Goal: Find specific fact: Find specific fact

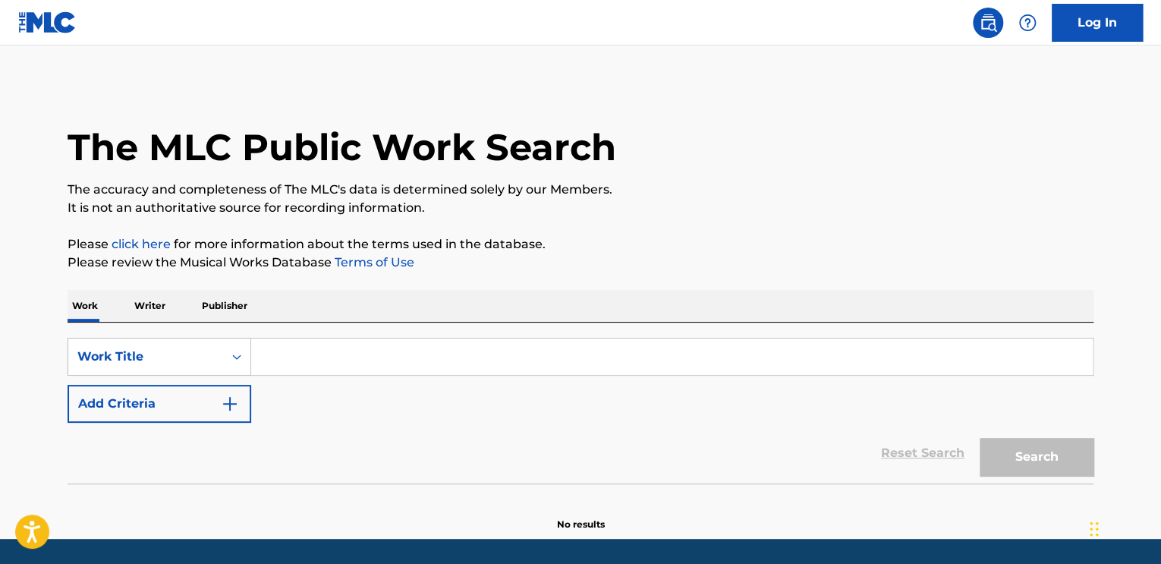
click at [341, 348] on input "Search Form" at bounding box center [671, 356] width 841 height 36
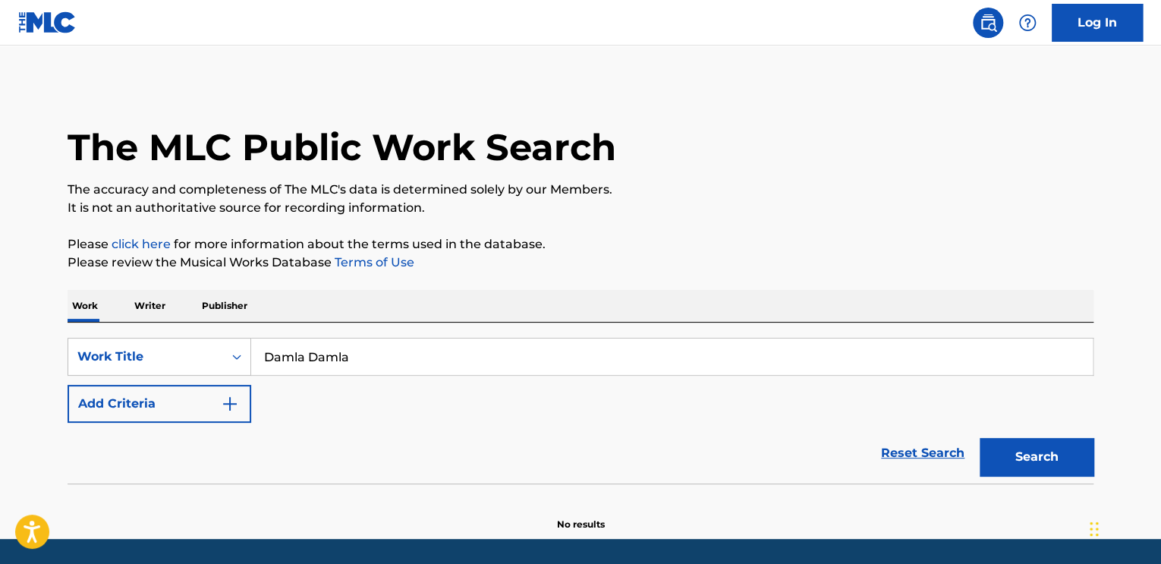
type input "Damla Damla"
click at [979, 438] on button "Search" at bounding box center [1036, 457] width 114 height 38
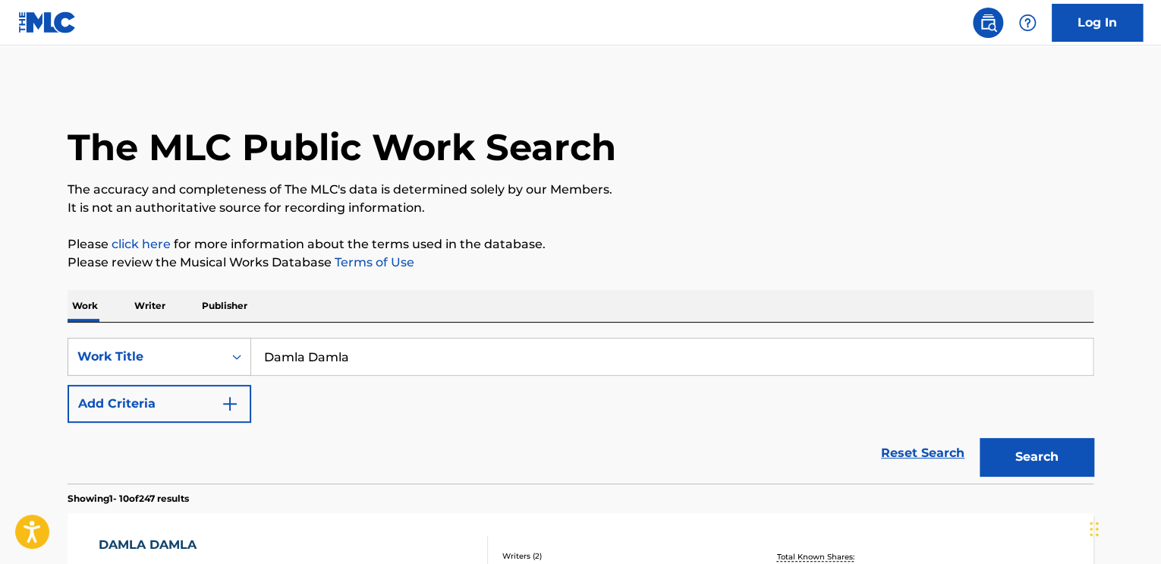
click at [157, 298] on p "Writer" at bounding box center [150, 306] width 40 height 32
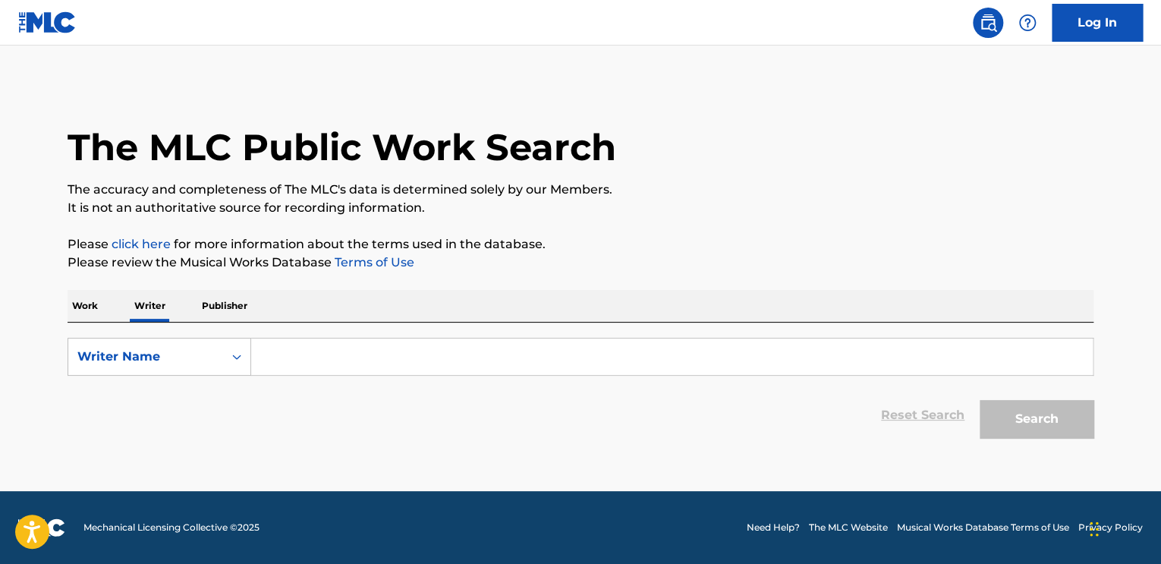
click at [342, 330] on div "SearchWithCriteriafa99a281-1784-4064-8643-483fed91f79e Writer Name Reset Search…" at bounding box center [580, 383] width 1025 height 123
click at [337, 361] on input "Search Form" at bounding box center [671, 356] width 841 height 36
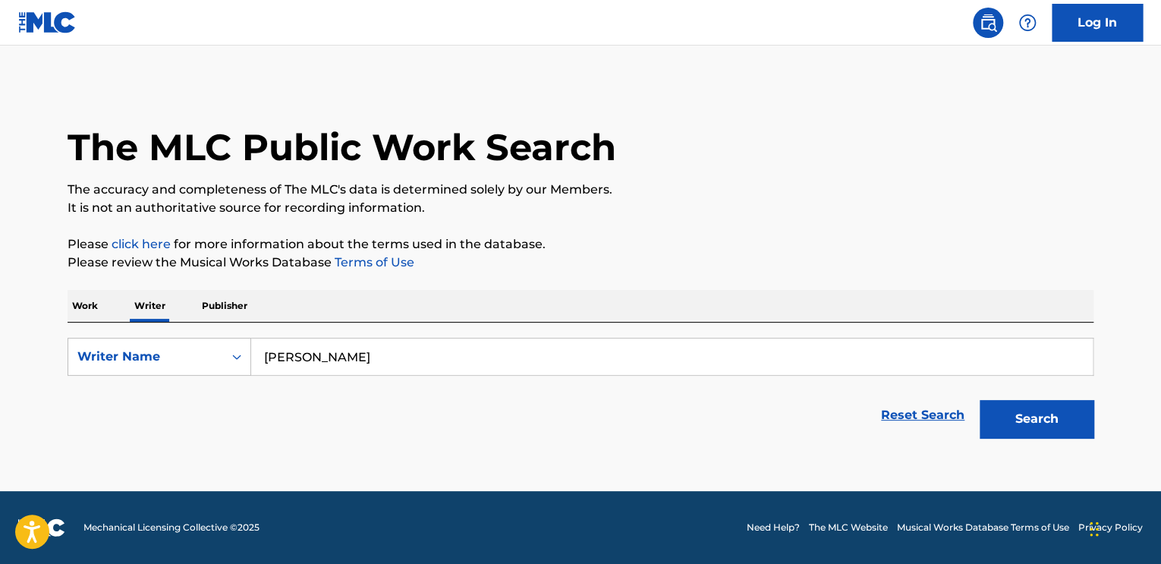
type input "[PERSON_NAME]"
click at [979, 400] on button "Search" at bounding box center [1036, 419] width 114 height 38
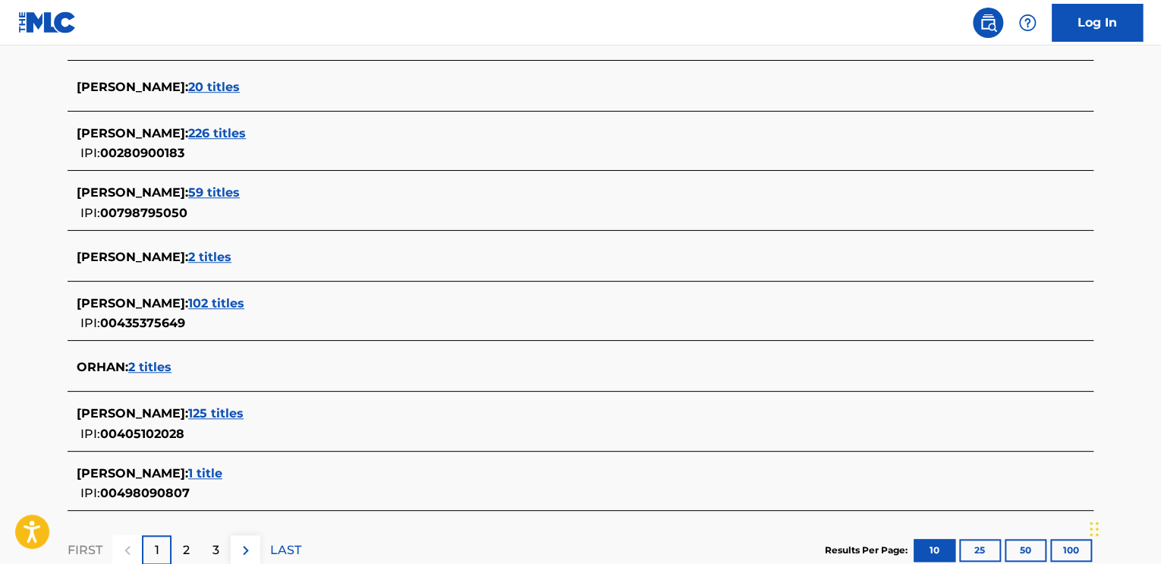
scroll to position [531, 0]
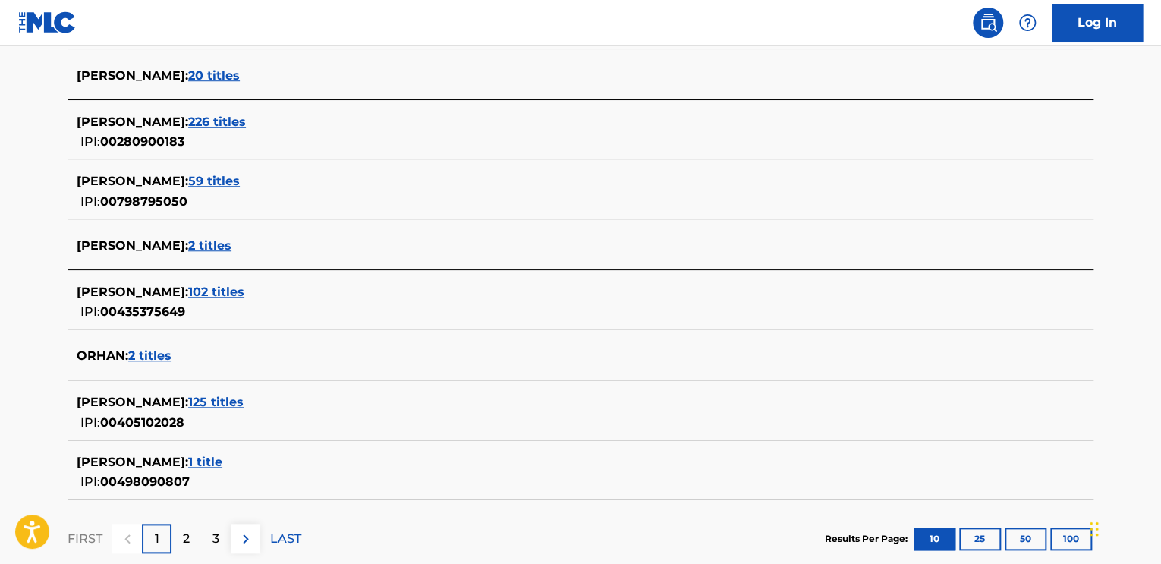
click at [206, 397] on span "125 titles" at bounding box center [215, 401] width 55 height 14
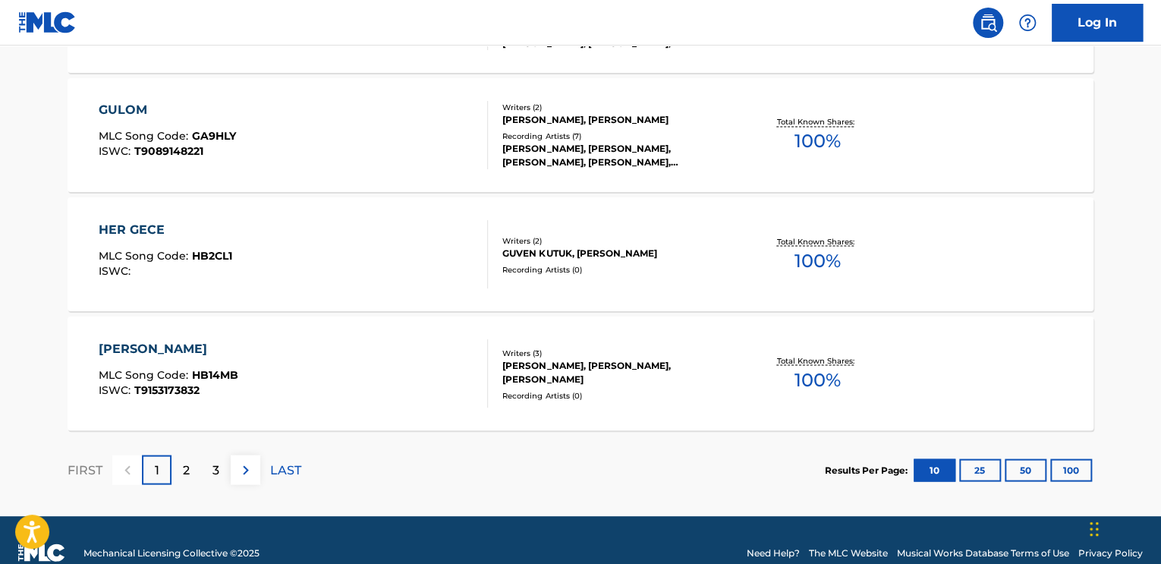
scroll to position [1292, 0]
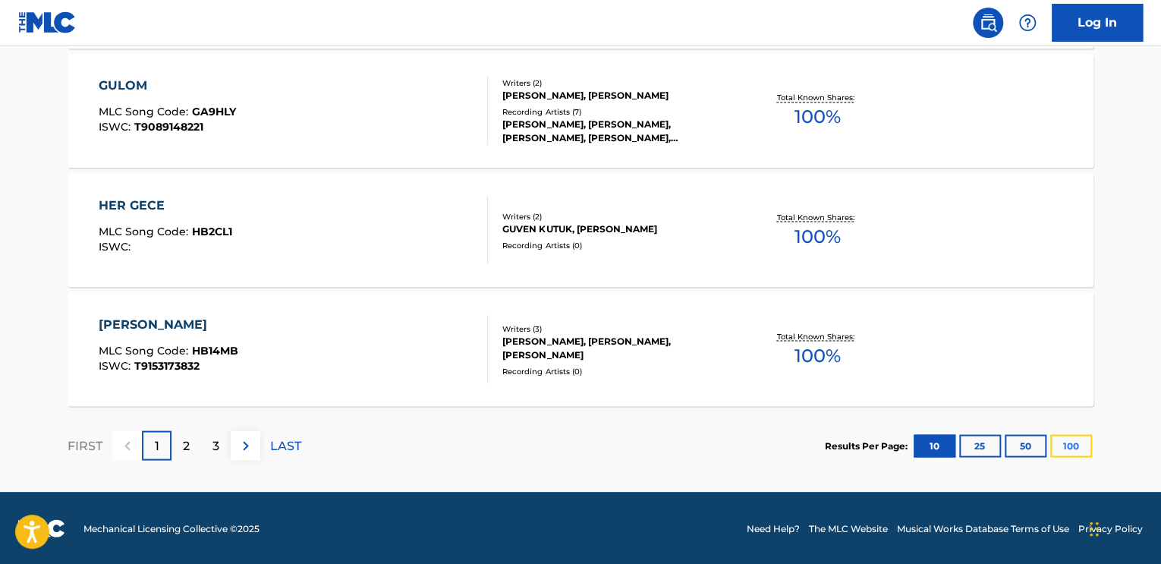
click at [1066, 442] on button "100" at bounding box center [1071, 445] width 42 height 23
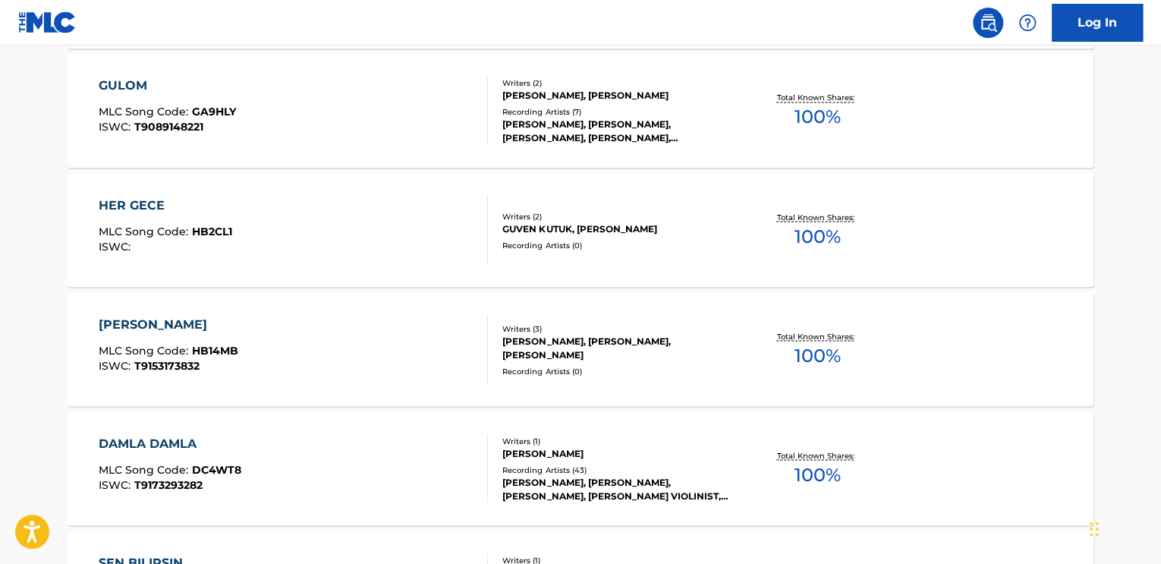
scroll to position [1368, 0]
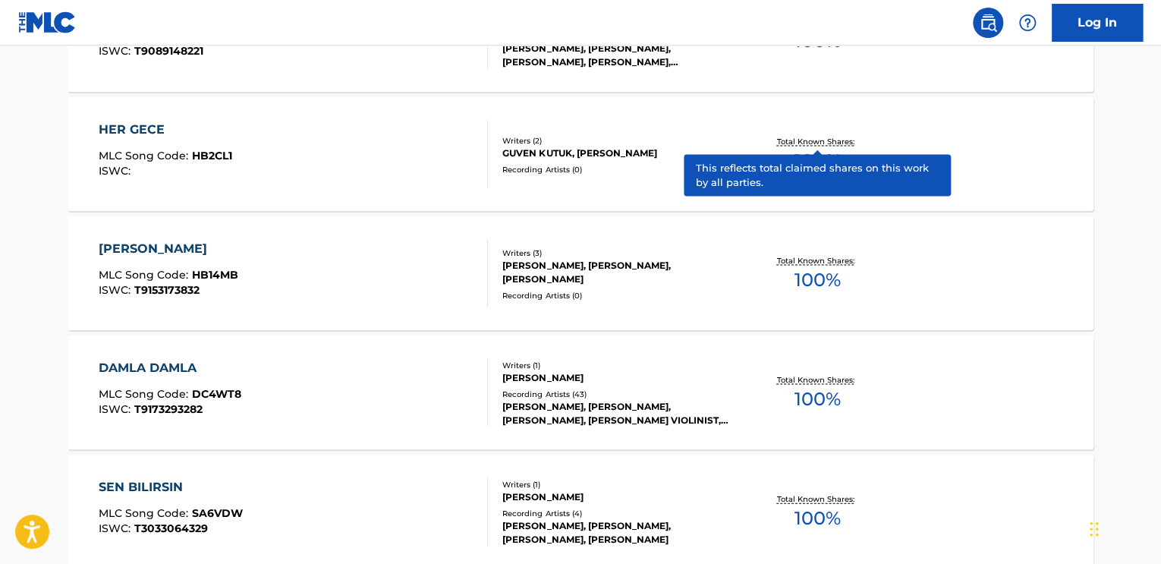
click at [569, 429] on div "DAMLA DAMLA MLC Song Code : DC4WT8 ISWC : T9173293282 Writers ( 1 ) [PERSON_NAM…" at bounding box center [580, 392] width 1025 height 114
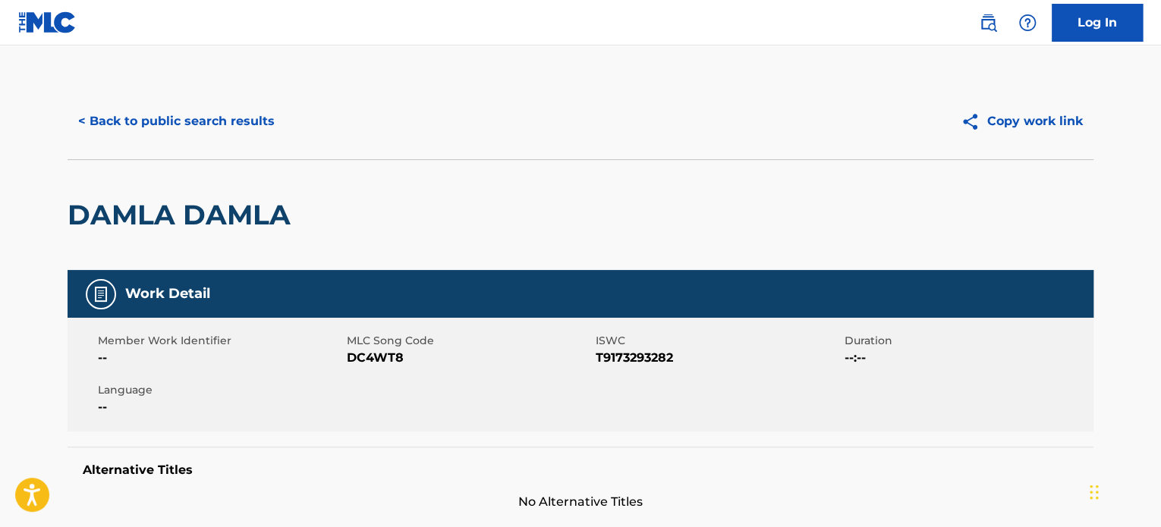
click at [182, 214] on h2 "DAMLA DAMLA" at bounding box center [183, 215] width 231 height 34
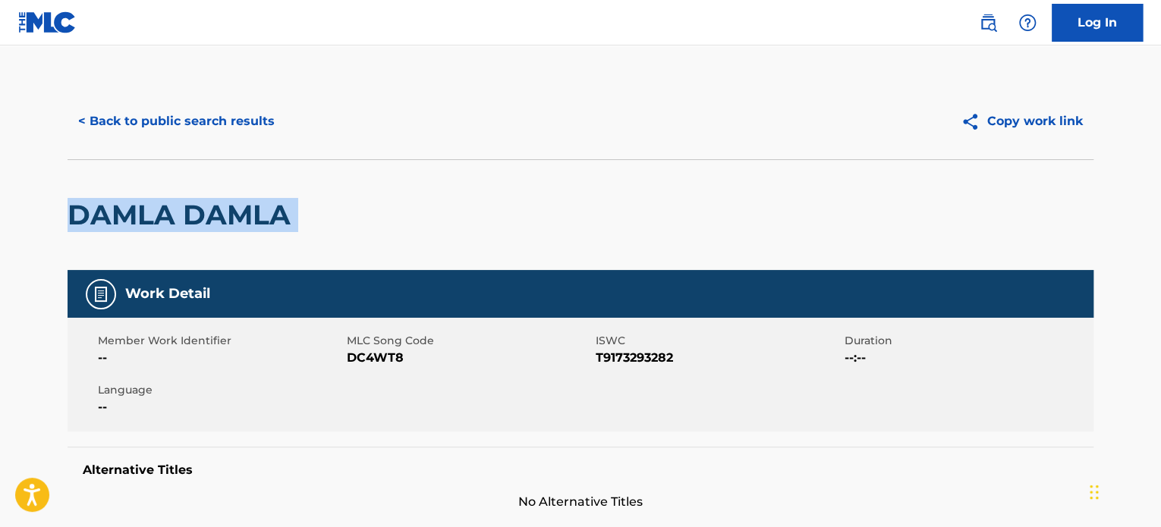
click at [182, 214] on h2 "DAMLA DAMLA" at bounding box center [183, 215] width 231 height 34
copy div "DAMLA DAMLA"
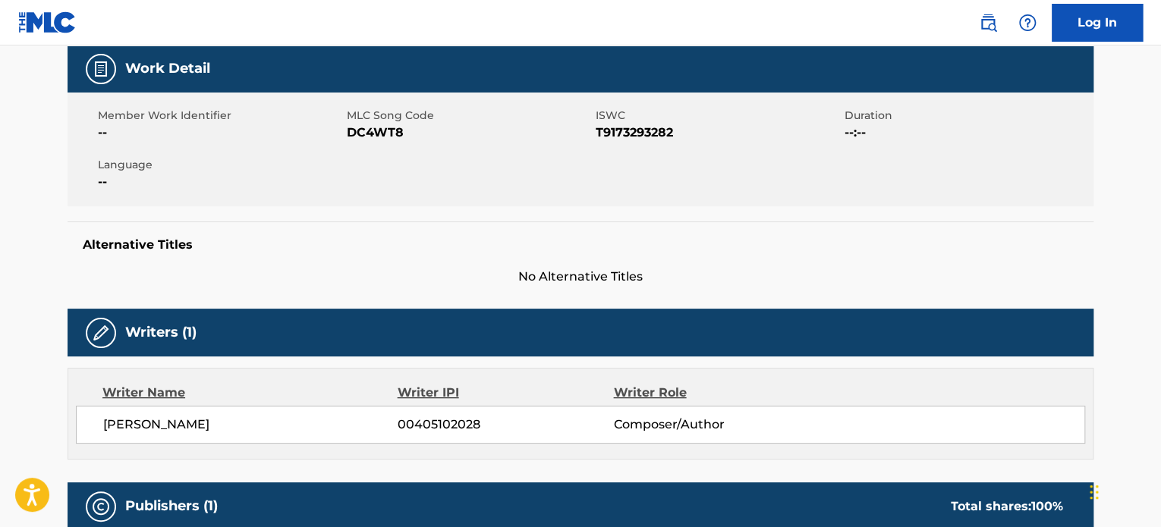
scroll to position [228, 0]
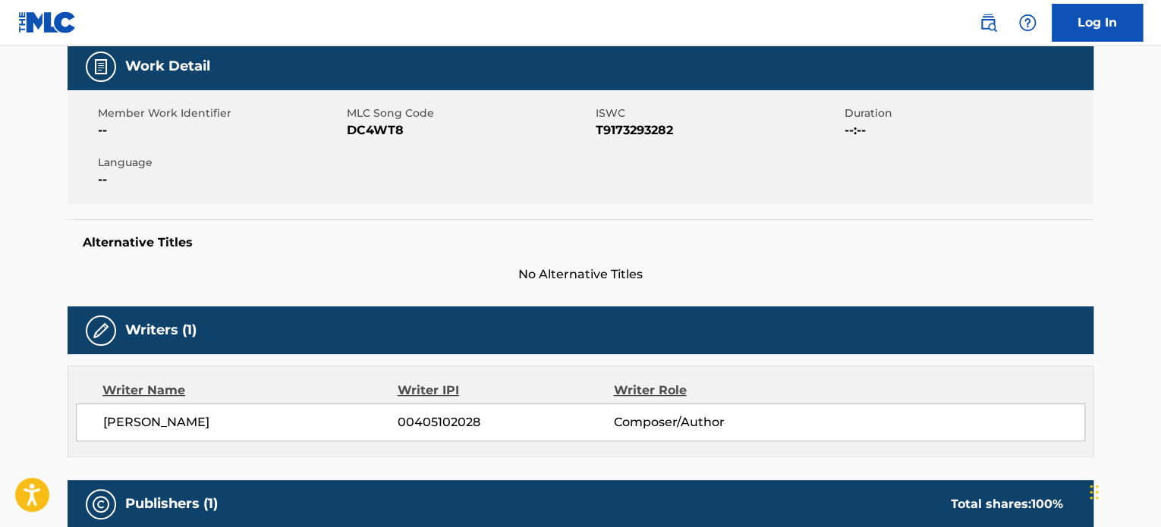
click at [155, 413] on span "[PERSON_NAME]" at bounding box center [250, 422] width 294 height 18
click at [157, 419] on span "[PERSON_NAME]" at bounding box center [250, 422] width 294 height 18
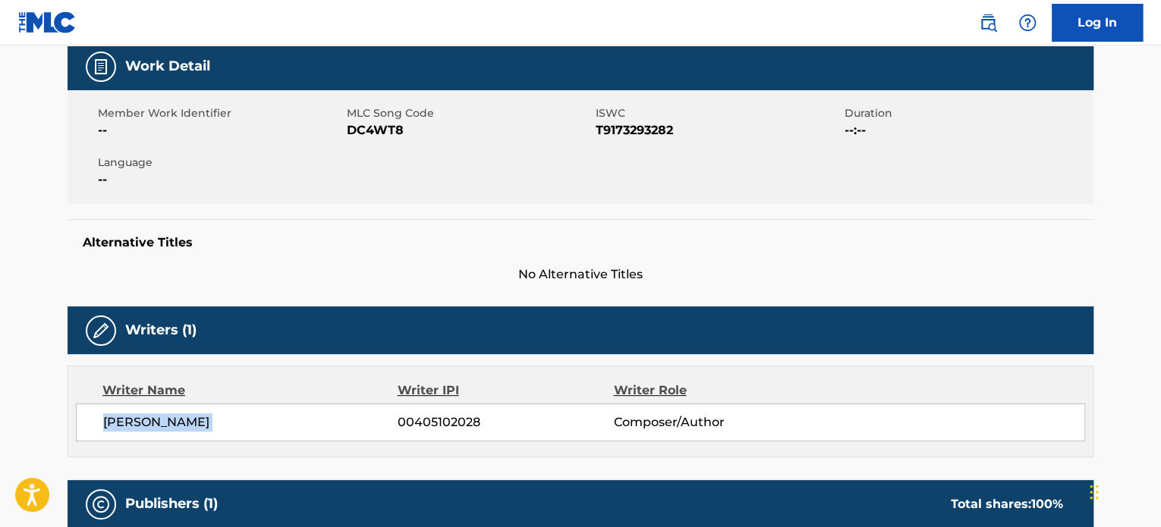
click at [157, 419] on span "[PERSON_NAME]" at bounding box center [250, 422] width 294 height 18
copy div "[PERSON_NAME]"
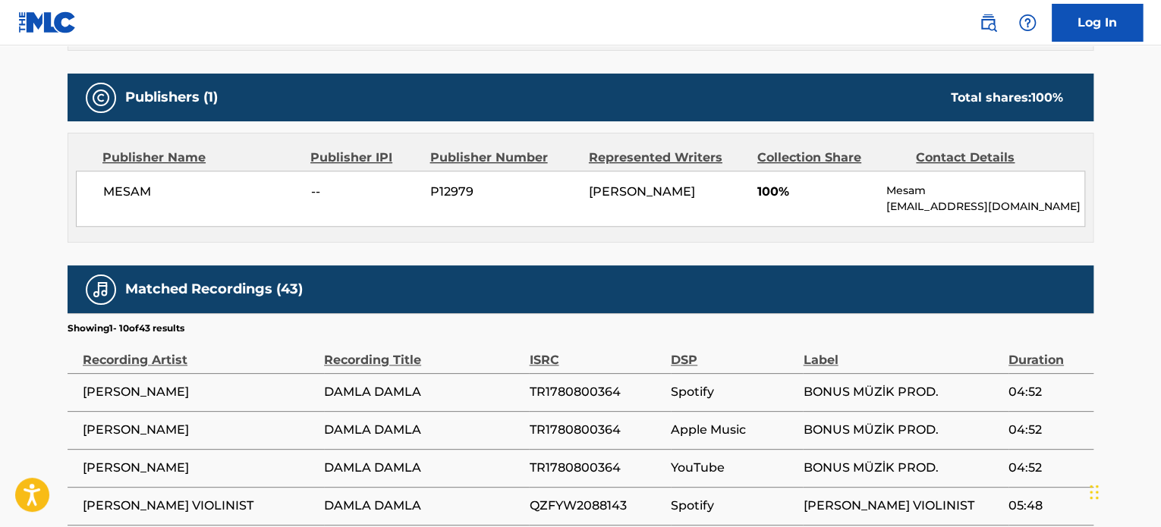
scroll to position [478, 0]
